Goal: Information Seeking & Learning: Learn about a topic

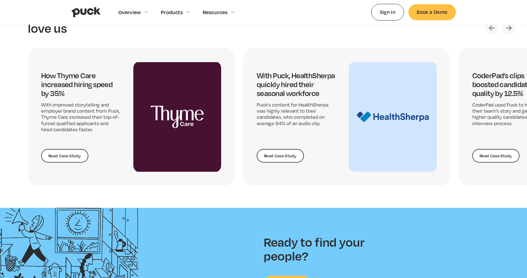
scroll to position [1206, 0]
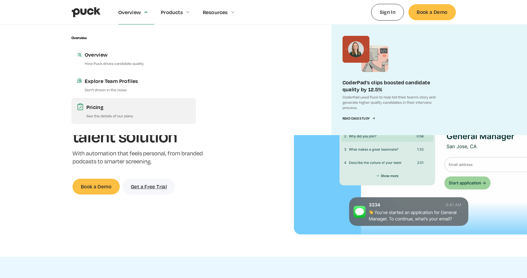
click at [90, 110] on div "Pricing" at bounding box center [138, 107] width 104 height 7
